Goal: Find contact information: Find contact information

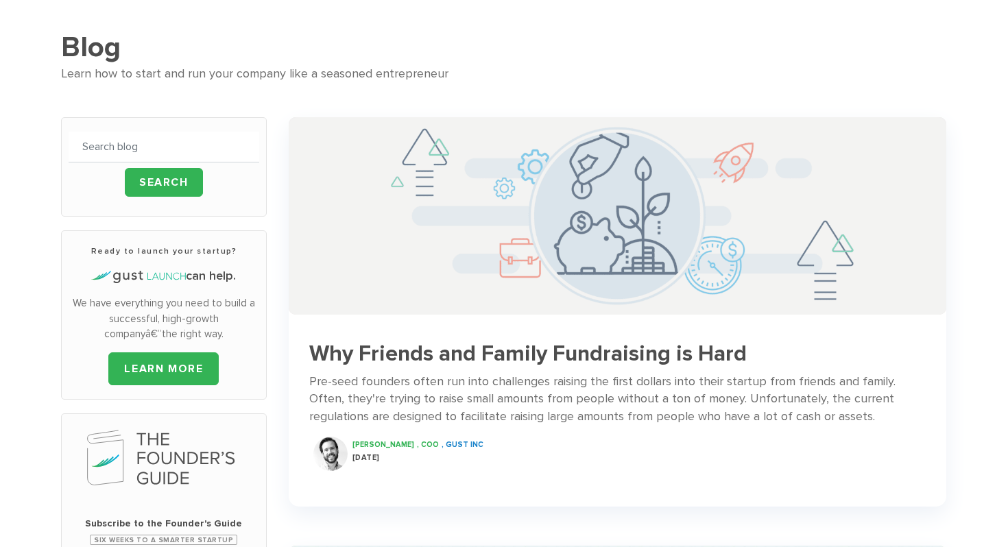
scroll to position [103, 0]
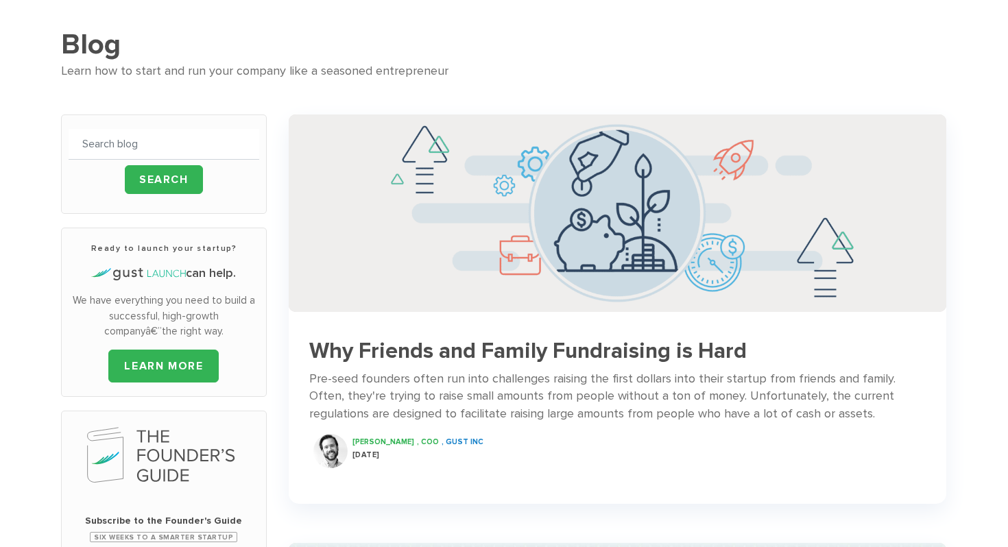
click at [104, 44] on h1 "Blog" at bounding box center [504, 44] width 886 height 34
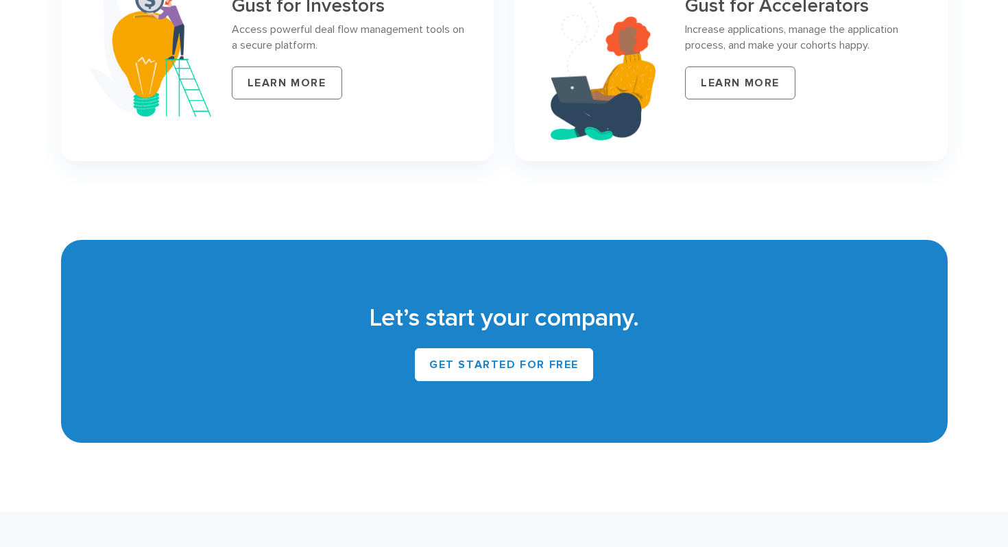
scroll to position [5948, 0]
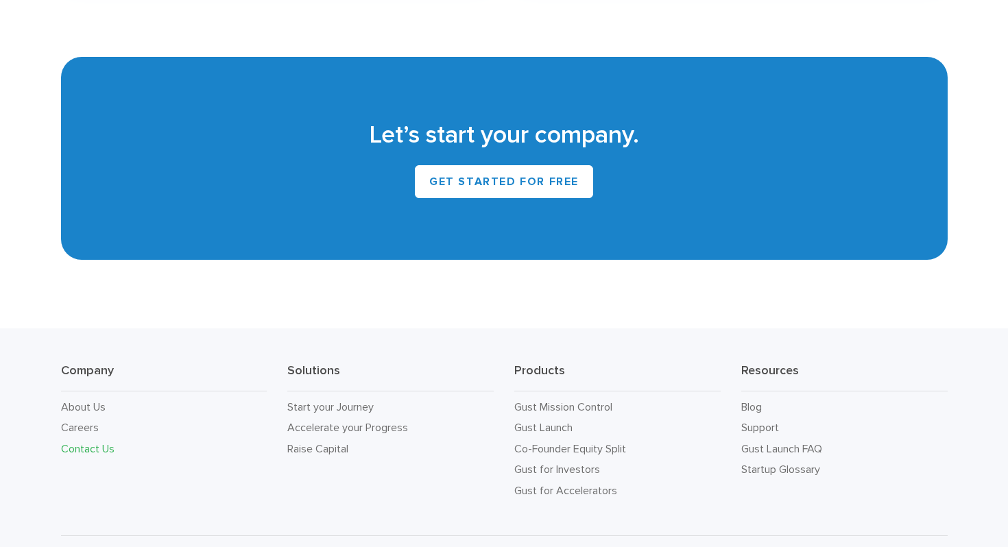
click at [98, 442] on link "Contact Us" at bounding box center [87, 448] width 53 height 13
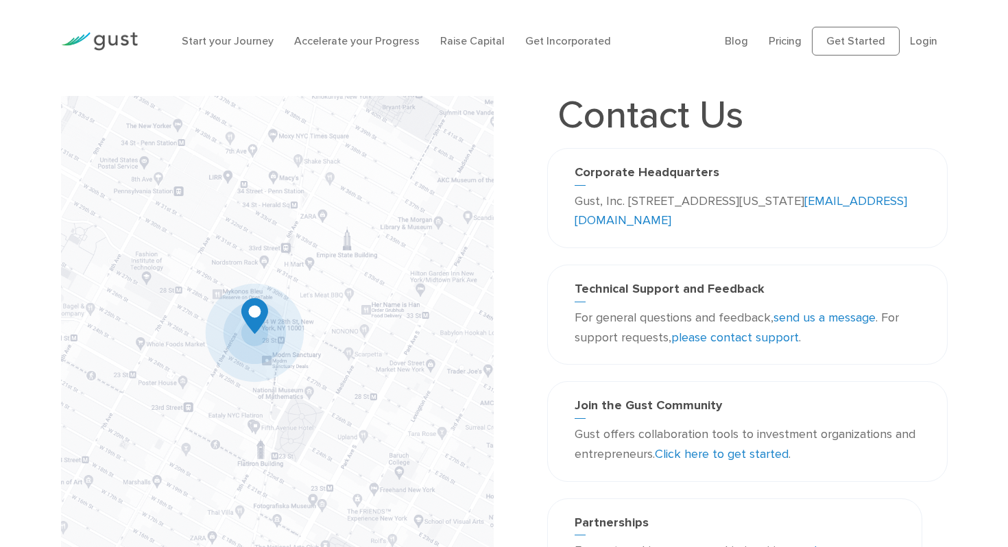
scroll to position [35, 0]
